Goal: Find specific page/section: Find specific page/section

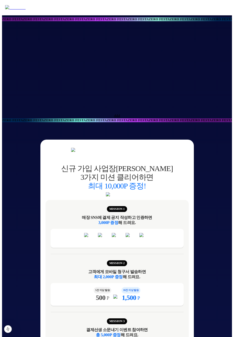
click at [231, 101] on div at bounding box center [150, 67] width 297 height 93
click at [233, 100] on div at bounding box center [150, 67] width 297 height 93
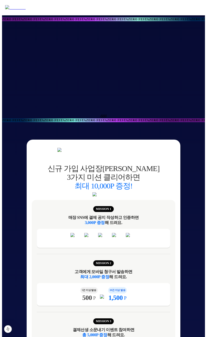
click at [191, 80] on div at bounding box center [150, 67] width 297 height 93
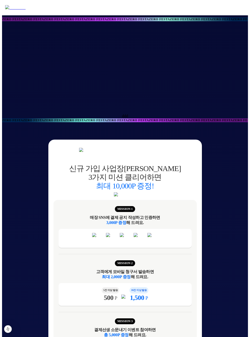
click at [207, 89] on div at bounding box center [125, 67] width 246 height 93
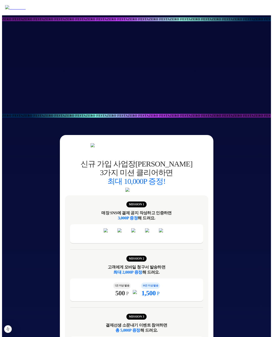
click at [195, 80] on div at bounding box center [136, 67] width 269 height 93
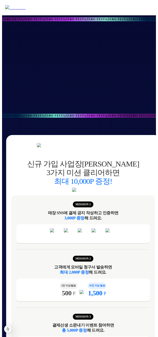
click at [155, 56] on div at bounding box center [79, 67] width 154 height 93
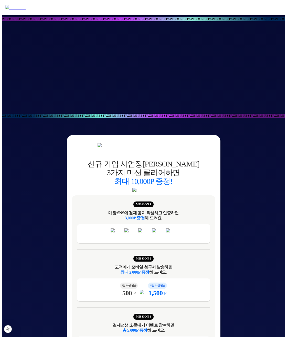
click at [207, 83] on div at bounding box center [143, 67] width 283 height 93
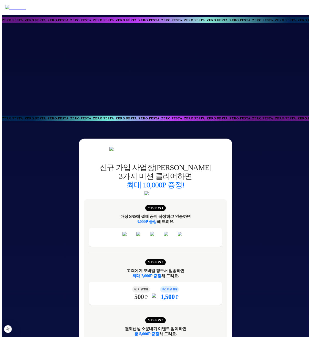
click at [104, 59] on div at bounding box center [155, 69] width 307 height 93
click at [104, 85] on div at bounding box center [155, 69] width 307 height 93
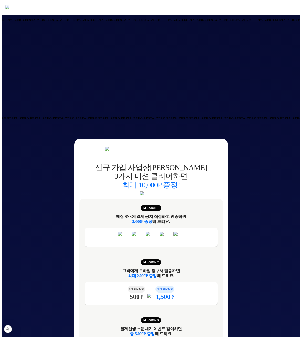
click at [281, 96] on div at bounding box center [151, 69] width 298 height 93
